Goal: Browse casually: Explore the website without a specific task or goal

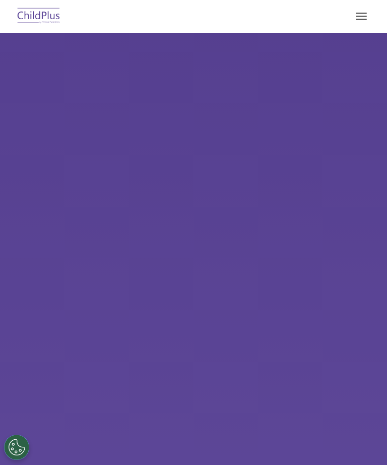
select select "MEDIUM"
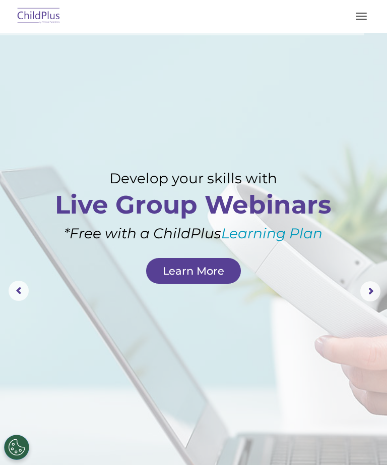
click at [360, 18] on button "button" at bounding box center [361, 16] width 21 height 16
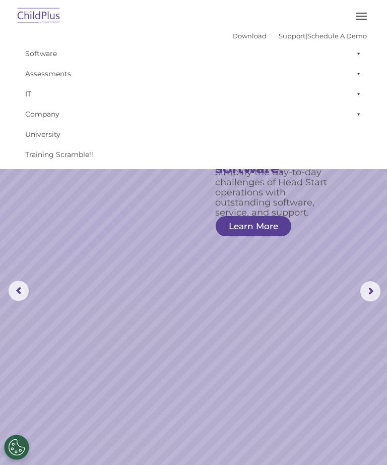
click at [336, 260] on rs-slide "Simplify the day-to-day challenges of Head Start operations with outstanding so…" at bounding box center [193, 291] width 387 height 516
click at [360, 105] on span at bounding box center [357, 114] width 10 height 20
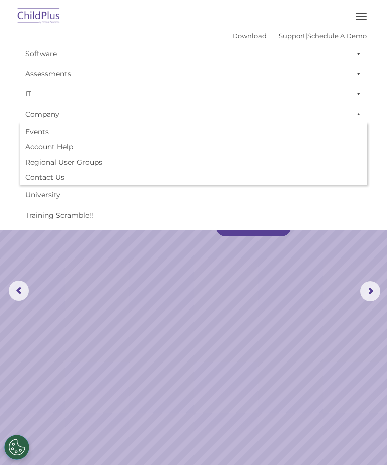
click at [361, 90] on span at bounding box center [357, 94] width 10 height 20
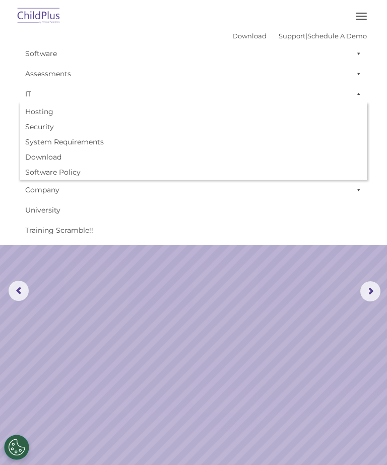
click at [361, 72] on span at bounding box center [357, 74] width 10 height 20
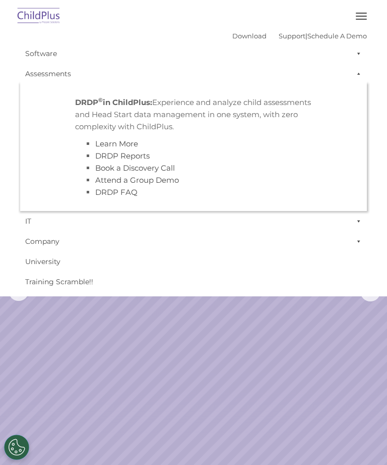
click at [361, 46] on span at bounding box center [357, 53] width 10 height 20
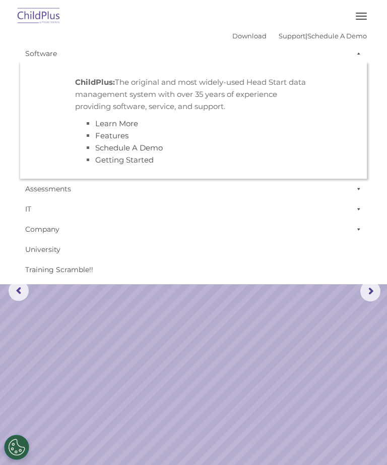
click at [358, 14] on button "button" at bounding box center [361, 16] width 21 height 16
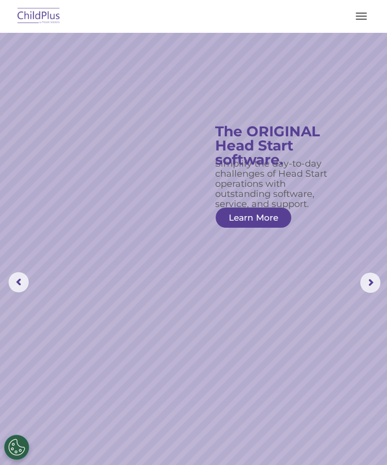
scroll to position [10, 0]
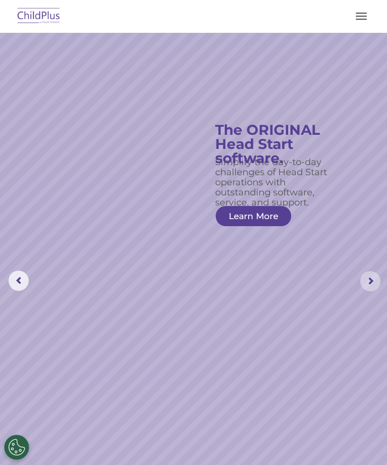
click at [370, 275] on rs-arrow at bounding box center [371, 281] width 20 height 20
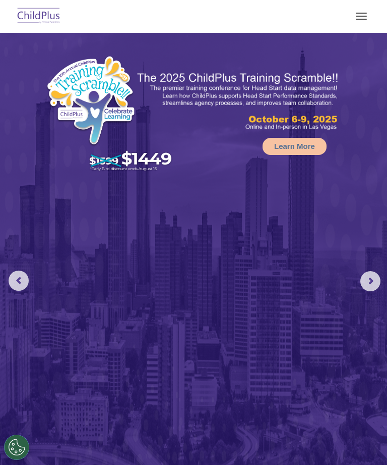
click at [361, 20] on button "button" at bounding box center [361, 16] width 21 height 16
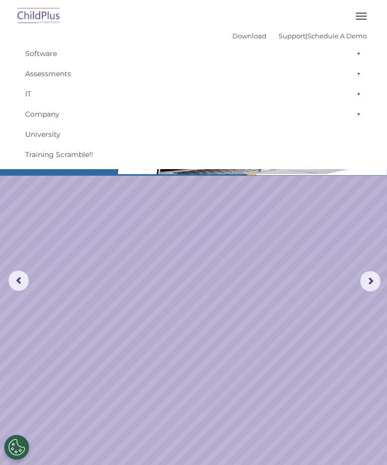
click at [33, 12] on img at bounding box center [38, 17] width 47 height 24
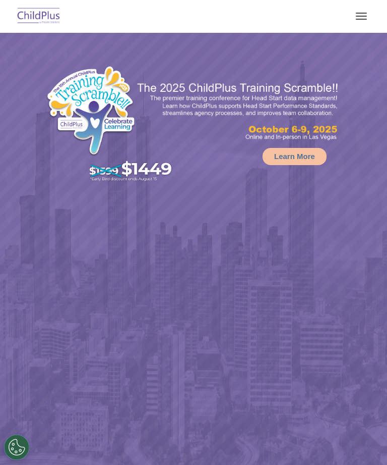
select select "MEDIUM"
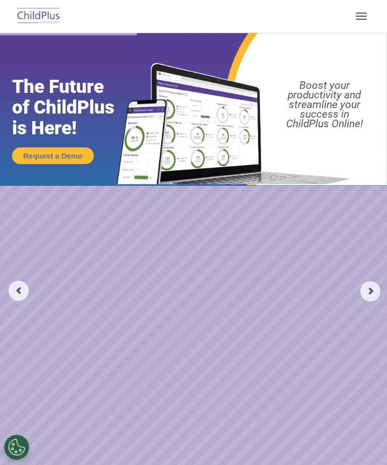
click at [366, 15] on button "button" at bounding box center [361, 16] width 21 height 16
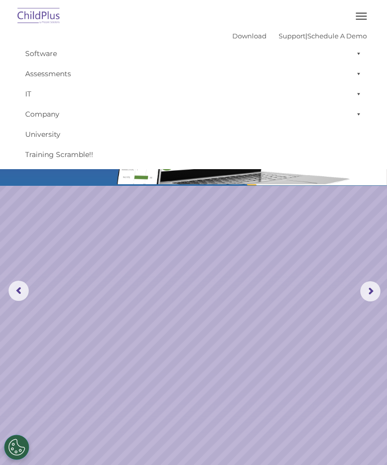
click at [309, 278] on rs-slide "Request a Demo The Future of ChildPlus is Here! Boost your productivity and str…" at bounding box center [193, 291] width 387 height 516
click at [261, 99] on link "IT" at bounding box center [193, 94] width 347 height 20
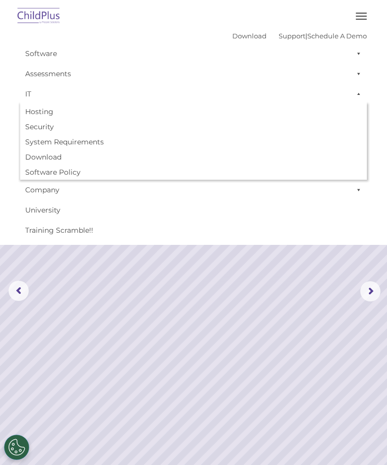
click at [364, 17] on button "button" at bounding box center [361, 16] width 21 height 16
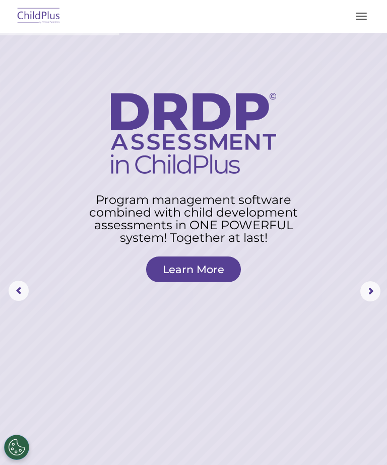
click at [374, 289] on rs-arrow at bounding box center [371, 291] width 20 height 20
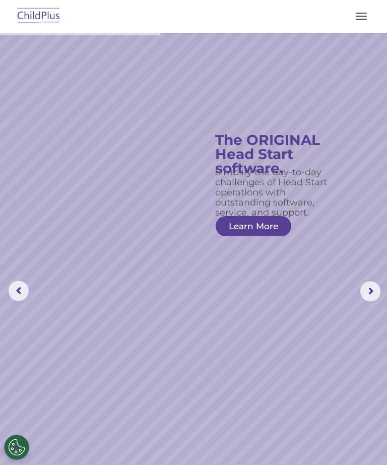
click at [360, 18] on button "button" at bounding box center [361, 16] width 21 height 16
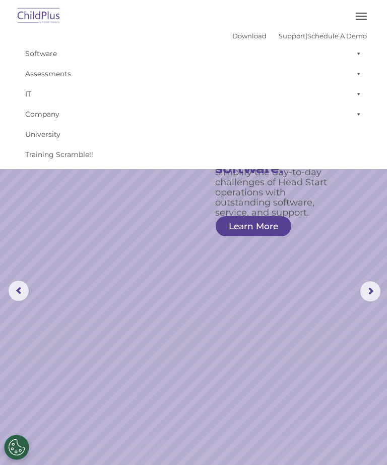
click at [261, 293] on rs-slide "Simplify the day-to-day challenges of Head Start operations with outstanding so…" at bounding box center [193, 291] width 387 height 516
click at [298, 275] on rs-slide "Simplify the day-to-day challenges of Head Start operations with outstanding so…" at bounding box center [193, 291] width 387 height 516
click at [353, 278] on rs-slide "Simplify the day-to-day challenges of Head Start operations with outstanding so…" at bounding box center [193, 291] width 387 height 516
click at [370, 294] on rs-arrow at bounding box center [371, 291] width 20 height 20
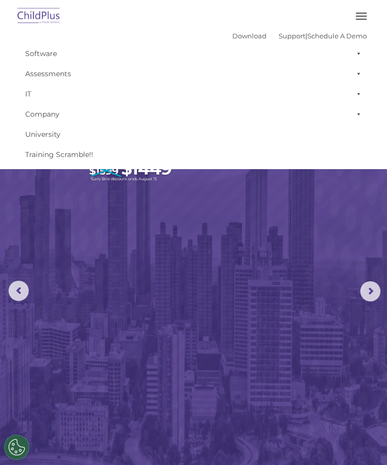
click at [376, 292] on rs-arrow at bounding box center [371, 291] width 20 height 20
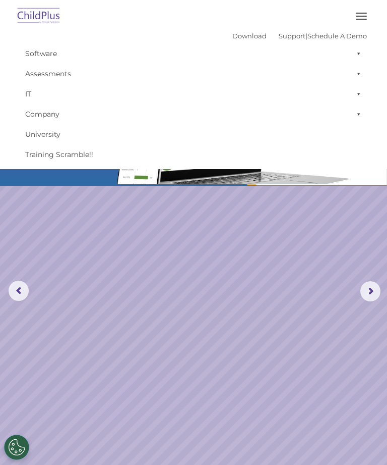
click at [257, 286] on rs-slide "Request a Demo The Future of ChildPlus is Here! Boost your productivity and str…" at bounding box center [193, 291] width 387 height 516
click at [291, 368] on rs-slide "Request a Demo The Future of ChildPlus is Here! Boost your productivity and str…" at bounding box center [193, 291] width 387 height 516
click at [372, 292] on rs-arrow at bounding box center [371, 291] width 20 height 20
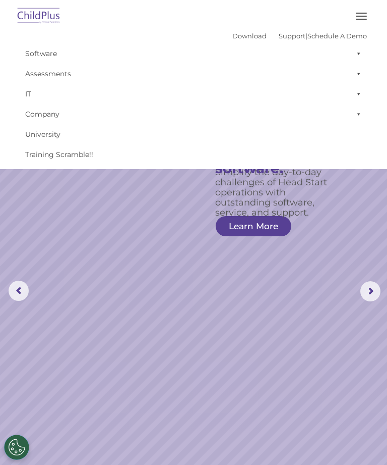
click at [0, 176] on rs-slide "Simplify the day-to-day challenges of Head Start operations with outstanding so…" at bounding box center [193, 291] width 387 height 516
click at [201, 459] on rs-slide "Simplify the day-to-day challenges of Head Start operations with outstanding so…" at bounding box center [193, 291] width 387 height 516
click at [362, 19] on span "button" at bounding box center [361, 19] width 11 height 1
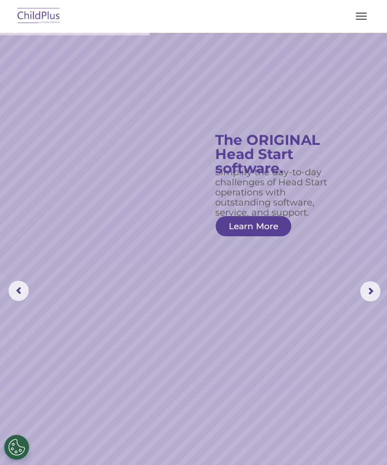
click at [365, 19] on span "button" at bounding box center [361, 19] width 11 height 1
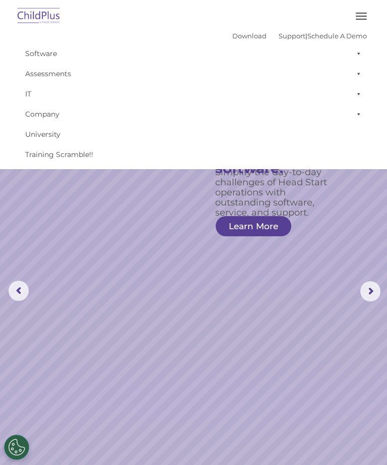
click at [309, 304] on rs-slide "Simplify the day-to-day challenges of Head Start operations with outstanding so…" at bounding box center [193, 291] width 387 height 516
click at [228, 461] on rs-slide "Simplify the day-to-day challenges of Head Start operations with outstanding so…" at bounding box center [193, 291] width 387 height 516
